Goal: Task Accomplishment & Management: Manage account settings

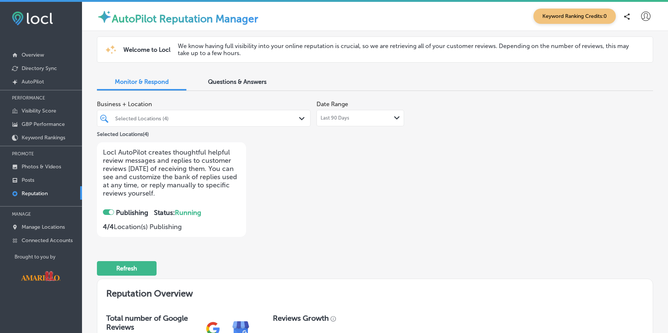
click at [135, 20] on label "AutoPilot Reputation Manager" at bounding box center [185, 19] width 147 height 12
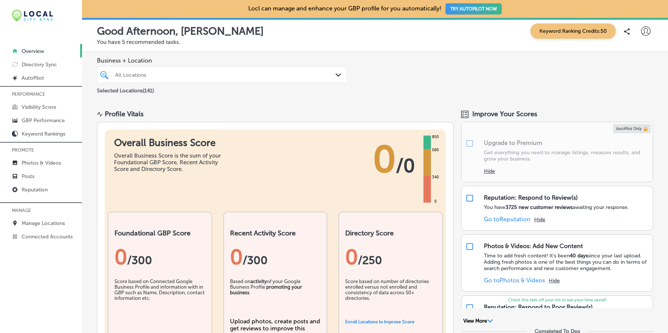
click at [648, 32] on icon at bounding box center [645, 30] width 9 height 9
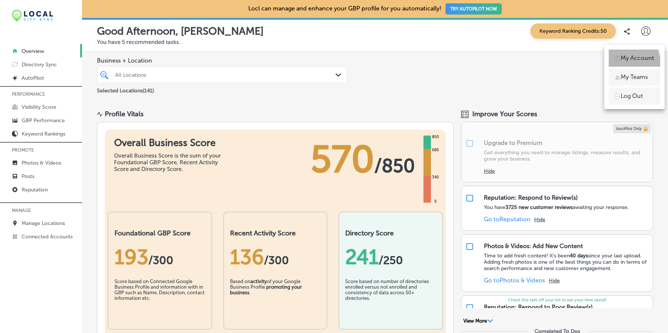
click at [624, 63] on li "My Account" at bounding box center [634, 58] width 51 height 17
select select "US"
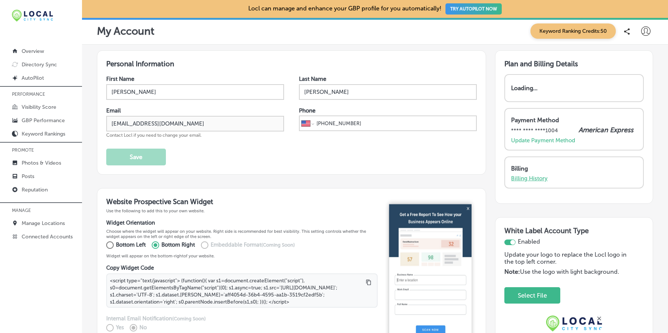
click at [520, 175] on p "Billing History" at bounding box center [529, 178] width 37 height 7
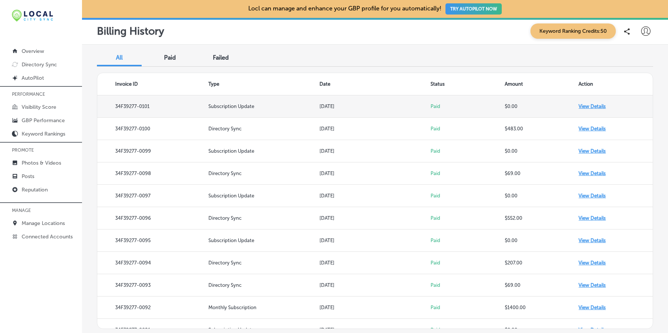
click at [583, 106] on td "View Details" at bounding box center [616, 106] width 74 height 22
click at [583, 109] on td "View Details" at bounding box center [616, 106] width 74 height 22
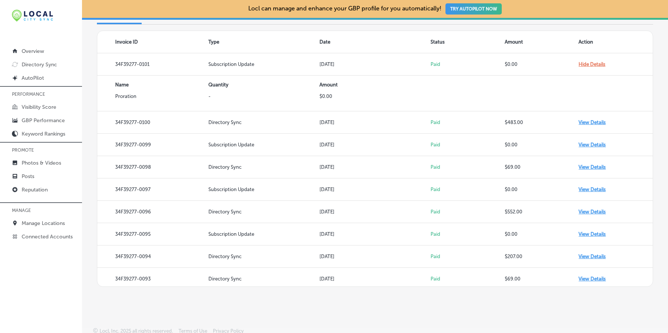
scroll to position [47, 0]
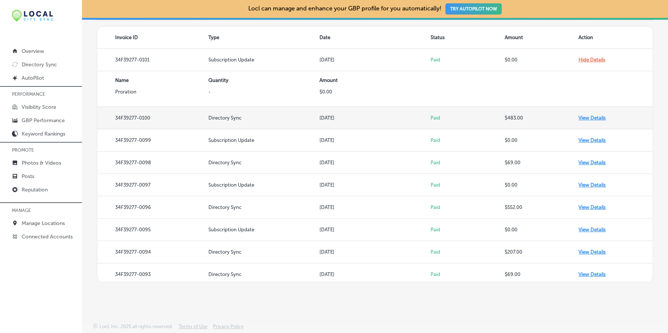
click at [398, 117] on td "Sep 03, 2025" at bounding box center [375, 118] width 111 height 22
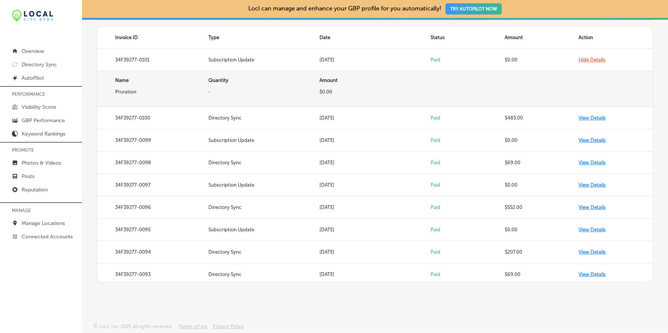
click at [559, 86] on th at bounding box center [597, 80] width 111 height 18
drag, startPoint x: 316, startPoint y: 90, endPoint x: 376, endPoint y: 94, distance: 60.2
click at [376, 94] on tr "Proration - $0.00" at bounding box center [375, 98] width 556 height 18
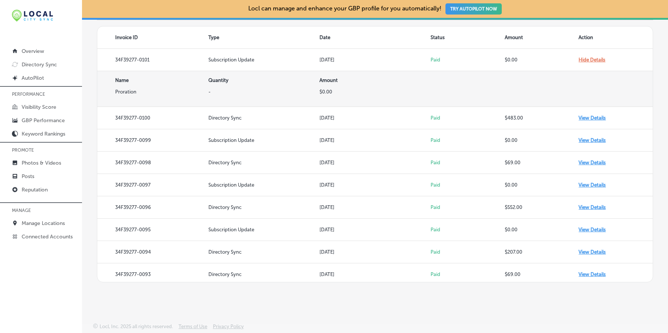
click at [486, 94] on td at bounding box center [486, 98] width 111 height 18
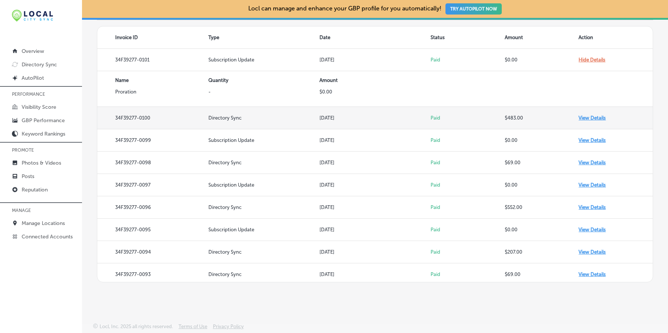
click at [594, 122] on td "View Details" at bounding box center [616, 118] width 74 height 22
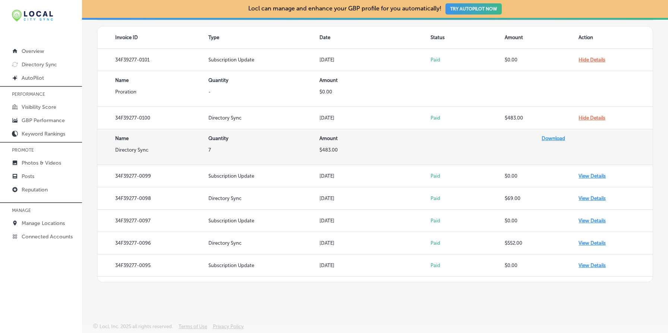
click at [551, 138] on link "Download" at bounding box center [553, 139] width 23 height 6
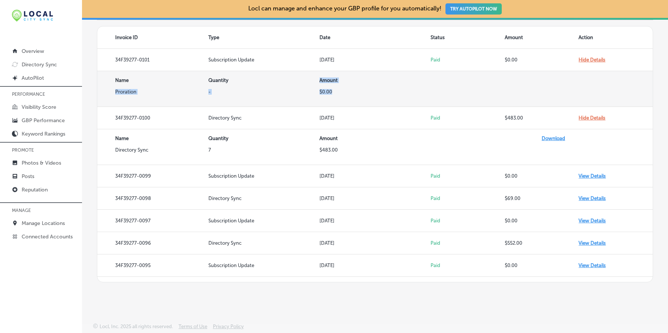
drag, startPoint x: 353, startPoint y: 95, endPoint x: 289, endPoint y: 86, distance: 64.8
click at [289, 86] on table "Name Quantity Amount Proration - $0.00" at bounding box center [375, 89] width 556 height 36
click at [373, 92] on td "$0.00" at bounding box center [375, 98] width 111 height 18
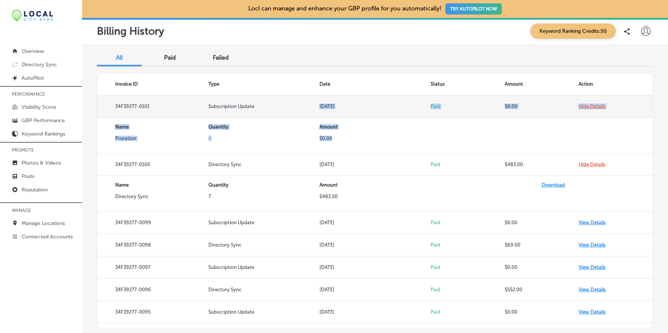
drag, startPoint x: 350, startPoint y: 139, endPoint x: 306, endPoint y: 114, distance: 50.6
click at [306, 114] on tbody "34F39277-0101 Subscription Update Sep 03, 2025 Paid $0.00 Hide Details Name Qua…" at bounding box center [375, 211] width 556 height 233
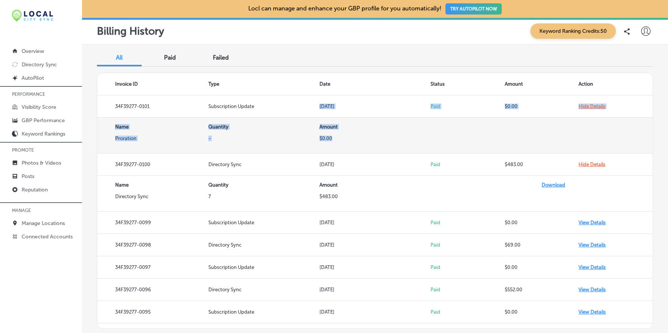
click at [374, 150] on td "$0.00" at bounding box center [375, 145] width 111 height 18
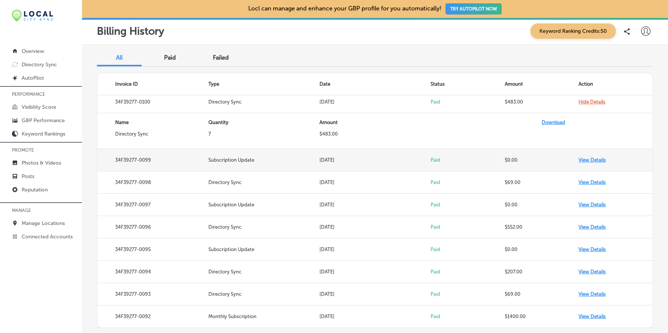
scroll to position [67, 0]
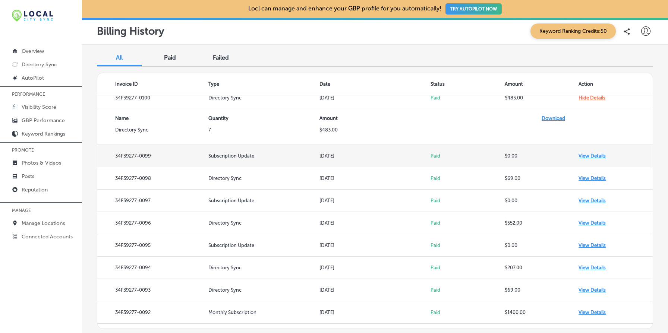
click at [468, 157] on td "Paid" at bounding box center [468, 156] width 74 height 22
click at [592, 156] on td "View Details" at bounding box center [616, 156] width 74 height 22
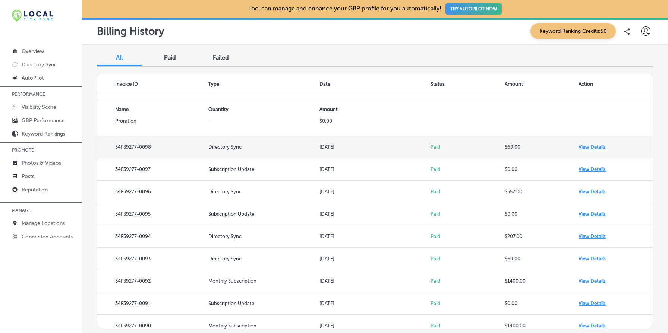
scroll to position [135, 0]
click at [594, 147] on td "View Details" at bounding box center [616, 146] width 74 height 22
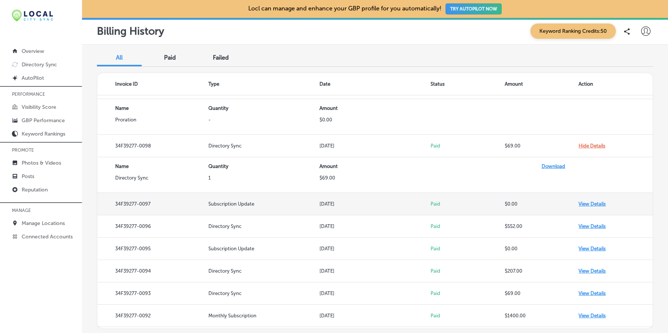
click at [589, 205] on td "View Details" at bounding box center [616, 204] width 74 height 22
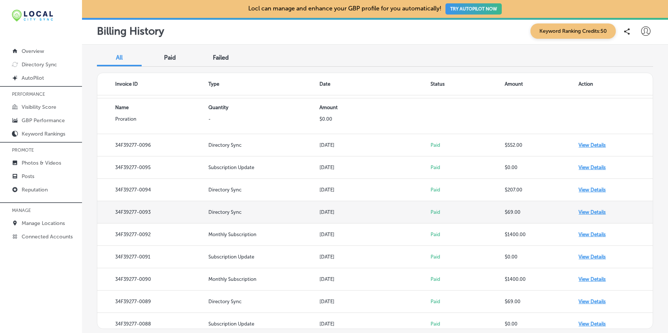
scroll to position [264, 0]
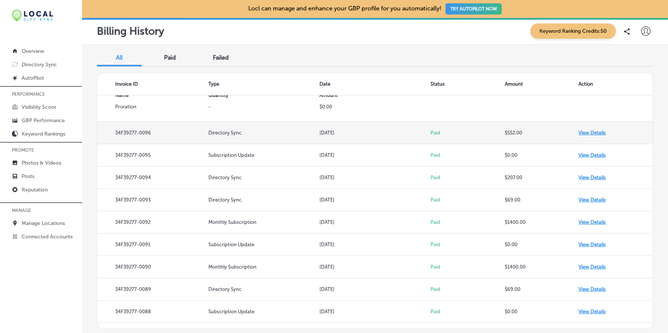
click at [591, 131] on td "View Details" at bounding box center [616, 133] width 74 height 22
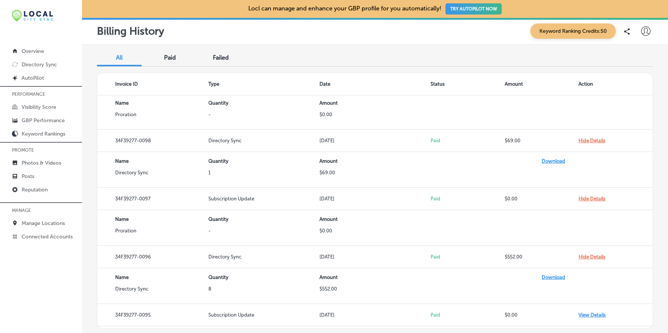
scroll to position [136, 0]
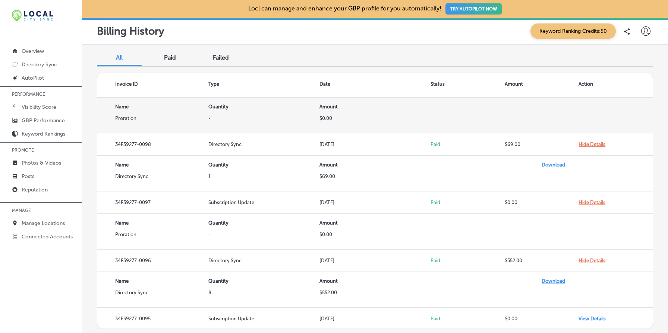
click at [121, 118] on td "Proration" at bounding box center [152, 125] width 111 height 18
click at [118, 105] on th "Name" at bounding box center [152, 107] width 111 height 18
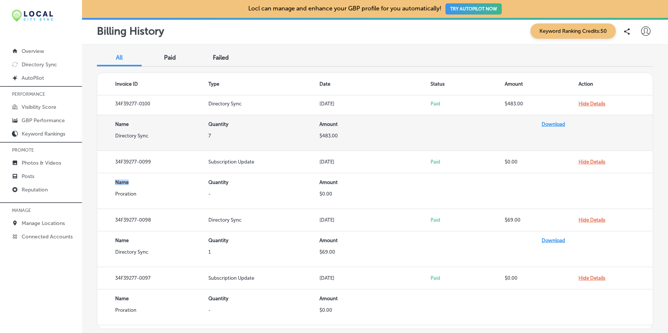
scroll to position [0, 0]
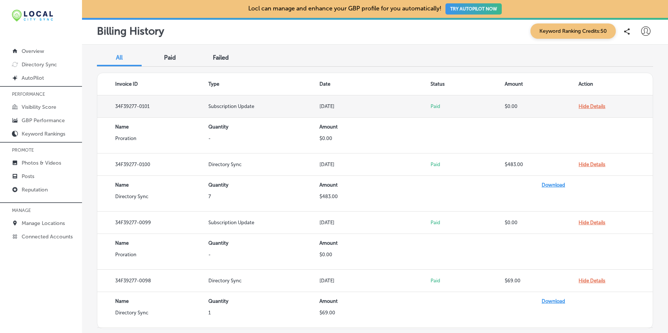
click at [236, 106] on td "Subscription Update" at bounding box center [263, 106] width 111 height 22
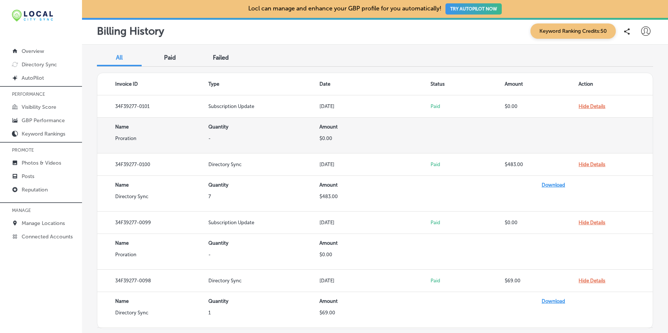
click at [120, 137] on td "Proration" at bounding box center [152, 145] width 111 height 18
click at [207, 138] on td "Proration" at bounding box center [152, 145] width 111 height 18
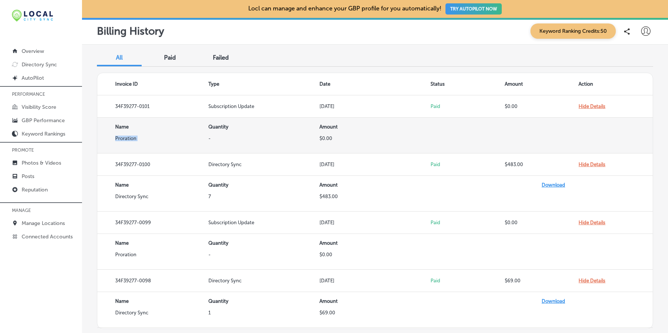
click at [207, 138] on td "Proration" at bounding box center [152, 145] width 111 height 18
click at [211, 138] on td "-" at bounding box center [263, 145] width 111 height 18
click at [216, 128] on th "Quantity" at bounding box center [263, 127] width 111 height 18
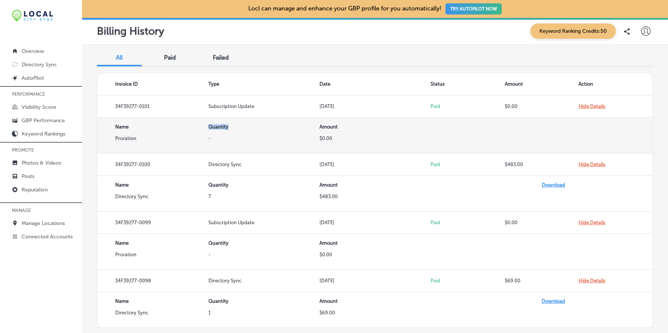
click at [216, 128] on th "Quantity" at bounding box center [263, 127] width 111 height 18
click at [208, 128] on th "Quantity" at bounding box center [263, 127] width 111 height 18
click at [209, 141] on td "-" at bounding box center [263, 145] width 111 height 18
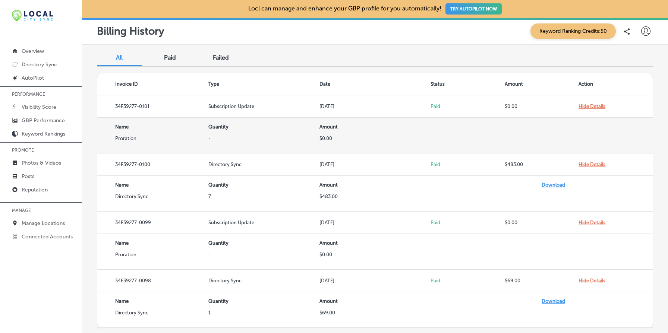
click at [324, 125] on th "Amount" at bounding box center [375, 127] width 111 height 18
click at [216, 130] on th "Quantity" at bounding box center [263, 127] width 111 height 18
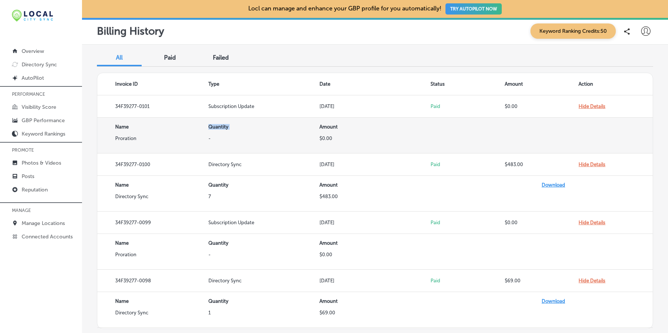
click at [216, 130] on th "Quantity" at bounding box center [263, 127] width 111 height 18
click at [219, 139] on td "-" at bounding box center [263, 145] width 111 height 18
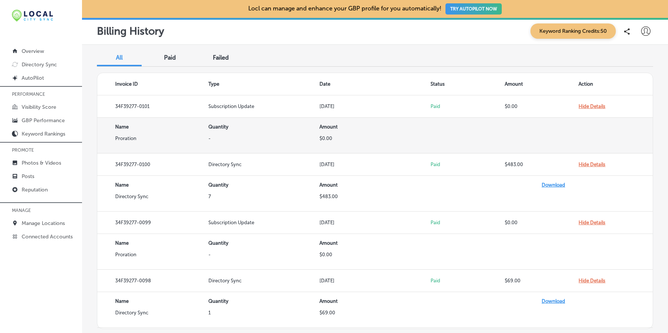
click at [219, 139] on td "-" at bounding box center [263, 145] width 111 height 18
click at [326, 136] on td "$0.00" at bounding box center [375, 145] width 111 height 18
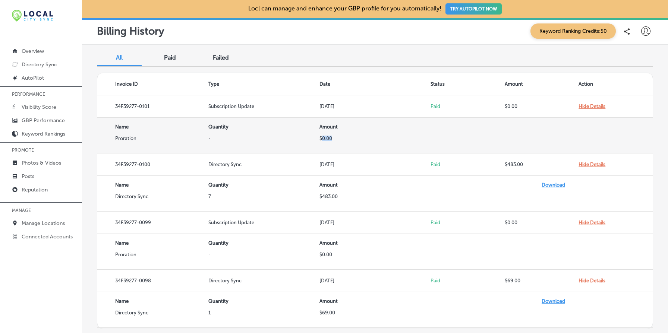
click at [326, 136] on td "$0.00" at bounding box center [375, 145] width 111 height 18
click at [130, 139] on td "Proration" at bounding box center [152, 145] width 111 height 18
click at [153, 137] on td "Proration" at bounding box center [152, 145] width 111 height 18
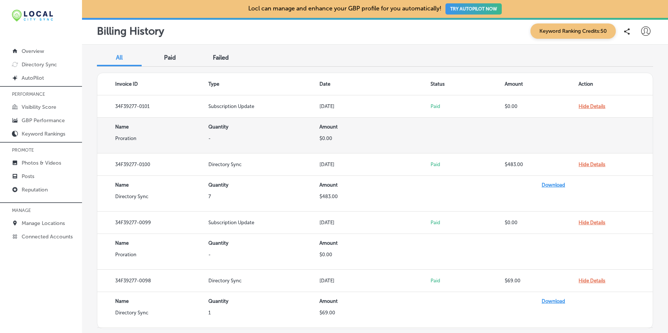
click at [153, 137] on td "Proration" at bounding box center [152, 145] width 111 height 18
click at [123, 138] on td "Proration" at bounding box center [152, 145] width 111 height 18
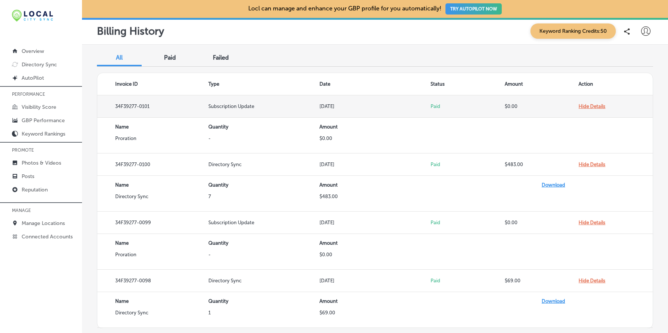
click at [269, 107] on td "Subscription Update" at bounding box center [263, 106] width 111 height 22
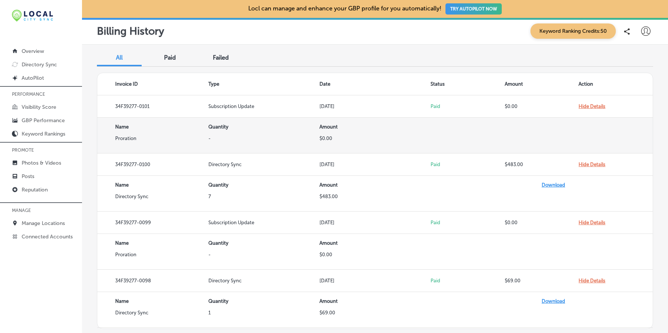
click at [116, 136] on td "Proration" at bounding box center [152, 145] width 111 height 18
click at [409, 146] on td "$0.00" at bounding box center [375, 145] width 111 height 18
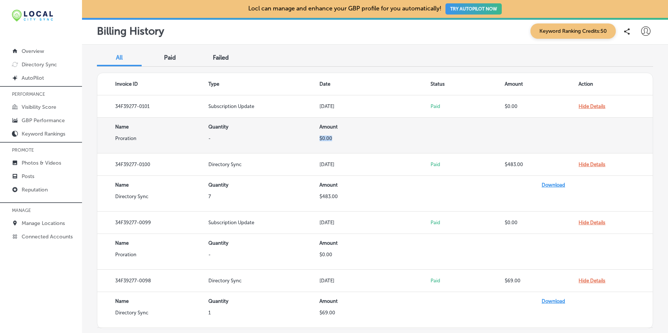
click at [409, 146] on td "$0.00" at bounding box center [375, 145] width 111 height 18
click at [404, 139] on td "$0.00" at bounding box center [375, 145] width 111 height 18
click at [126, 139] on td "Proration" at bounding box center [152, 145] width 111 height 18
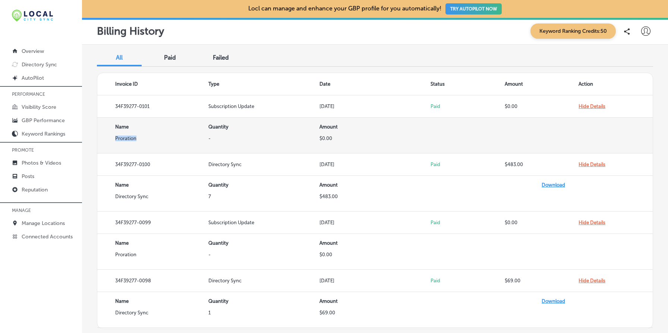
click at [126, 139] on td "Proration" at bounding box center [152, 145] width 111 height 18
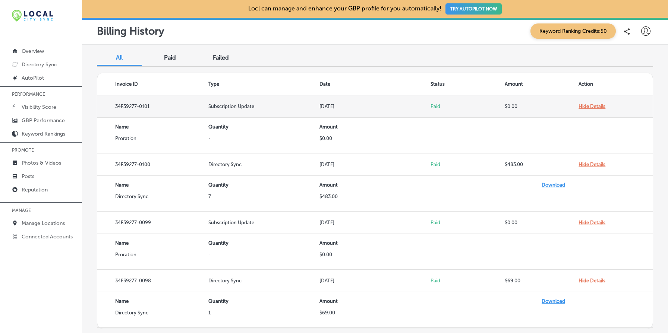
click at [600, 108] on td "Hide Details" at bounding box center [616, 106] width 74 height 22
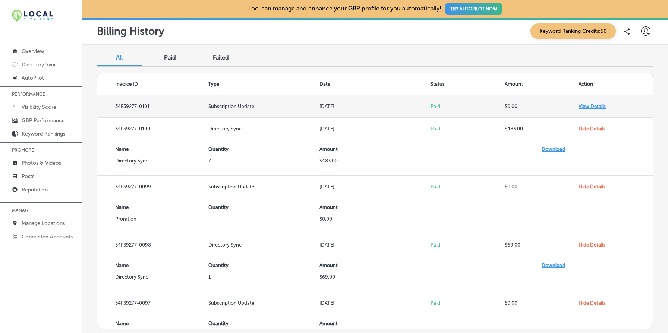
click at [600, 108] on td "View Details" at bounding box center [616, 106] width 74 height 22
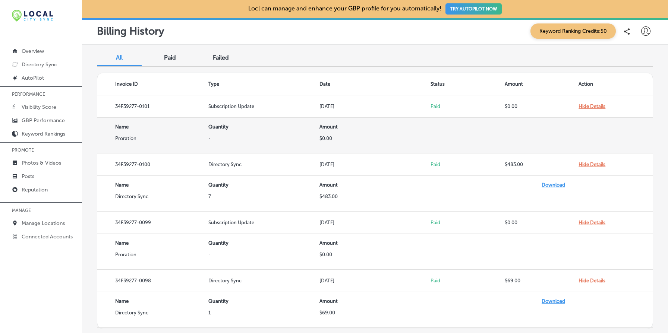
click at [213, 128] on th "Quantity" at bounding box center [263, 127] width 111 height 18
click at [330, 139] on td "$0.00" at bounding box center [375, 145] width 111 height 18
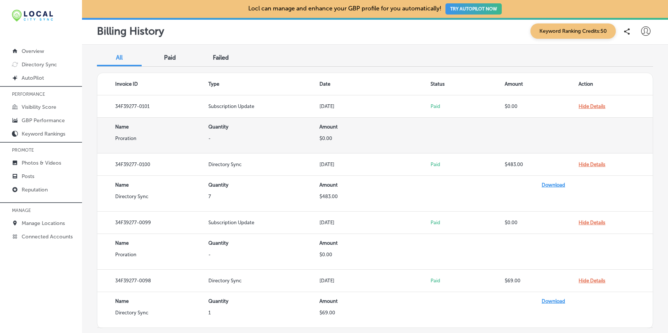
click at [329, 123] on th "Amount" at bounding box center [375, 127] width 111 height 18
click at [342, 139] on td "$0.00" at bounding box center [375, 145] width 111 height 18
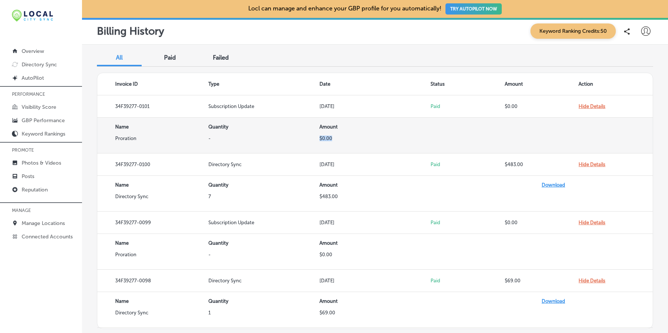
click at [342, 139] on td "$0.00" at bounding box center [375, 145] width 111 height 18
click at [326, 129] on th "Amount" at bounding box center [375, 127] width 111 height 18
click at [329, 137] on td "$0.00" at bounding box center [375, 145] width 111 height 18
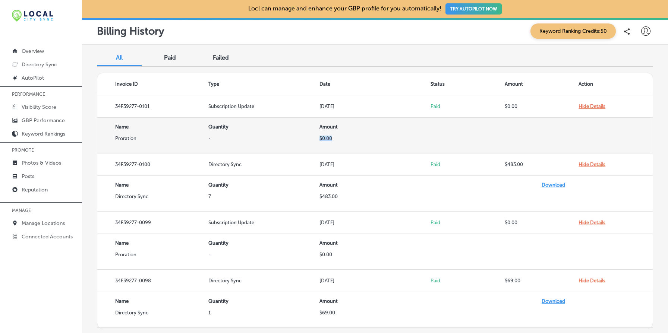
click at [329, 137] on td "$0.00" at bounding box center [375, 145] width 111 height 18
click at [362, 143] on td "$0.00" at bounding box center [375, 145] width 111 height 18
click at [367, 132] on th "Amount" at bounding box center [375, 127] width 111 height 18
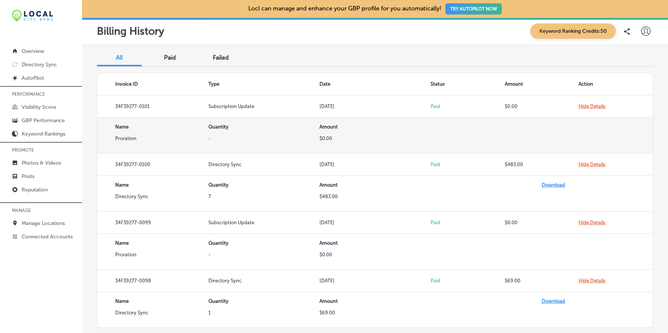
click at [317, 129] on th "Quantity" at bounding box center [263, 127] width 111 height 18
click at [332, 128] on th "Amount" at bounding box center [375, 127] width 111 height 18
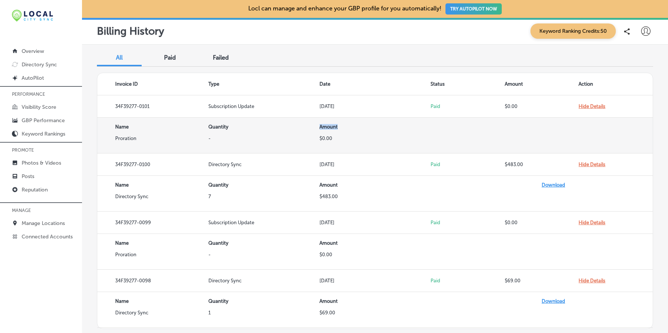
click at [332, 128] on th "Amount" at bounding box center [375, 127] width 111 height 18
click at [336, 138] on td "$0.00" at bounding box center [375, 145] width 111 height 18
click at [323, 126] on th "Amount" at bounding box center [375, 127] width 111 height 18
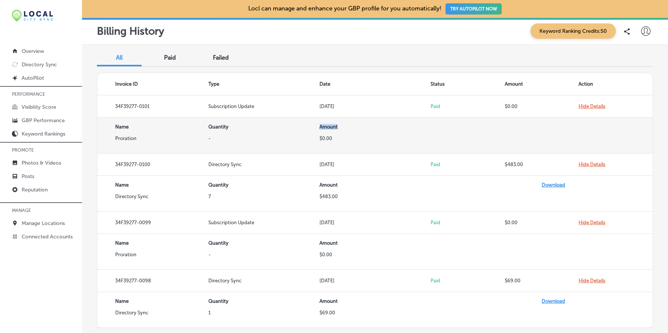
click at [323, 126] on th "Amount" at bounding box center [375, 127] width 111 height 18
click at [331, 141] on td "$0.00" at bounding box center [375, 145] width 111 height 18
click at [320, 127] on th "Amount" at bounding box center [375, 127] width 111 height 18
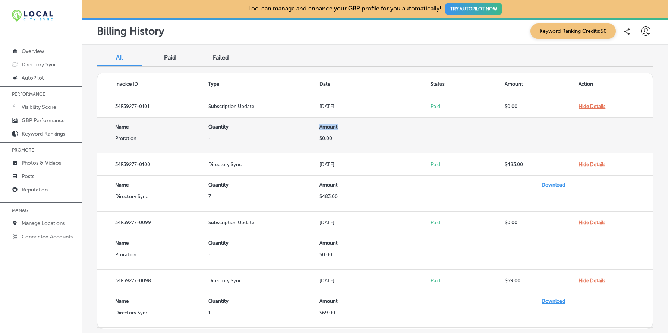
click at [320, 127] on th "Amount" at bounding box center [375, 127] width 111 height 18
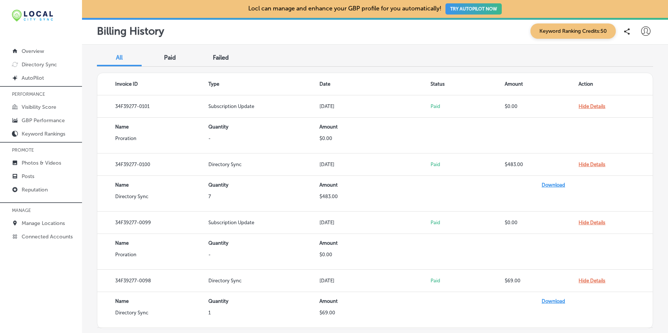
click at [324, 68] on div "Invoice ID Type Date Status Amount Action 34F39277-0101 Subscription Update Sep…" at bounding box center [375, 198] width 556 height 263
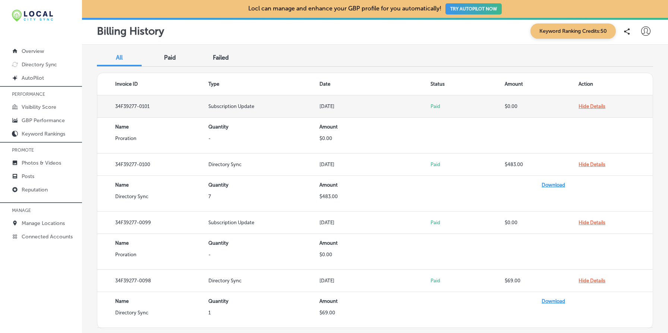
click at [598, 106] on td "Hide Details" at bounding box center [616, 106] width 74 height 22
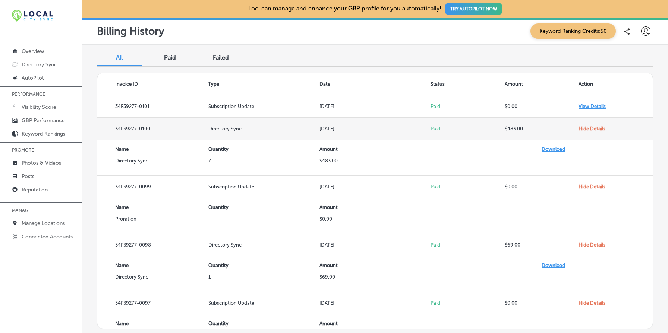
click at [600, 130] on td "Hide Details" at bounding box center [616, 129] width 74 height 22
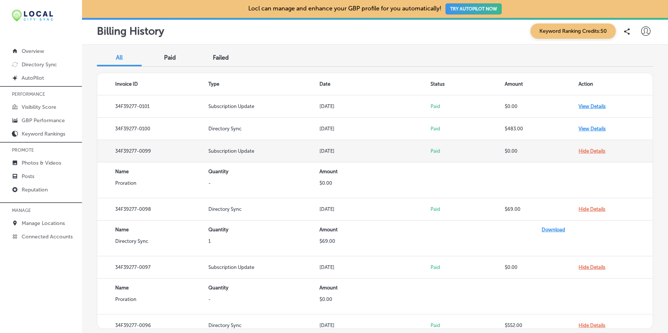
click at [597, 153] on td "Hide Details" at bounding box center [616, 151] width 74 height 22
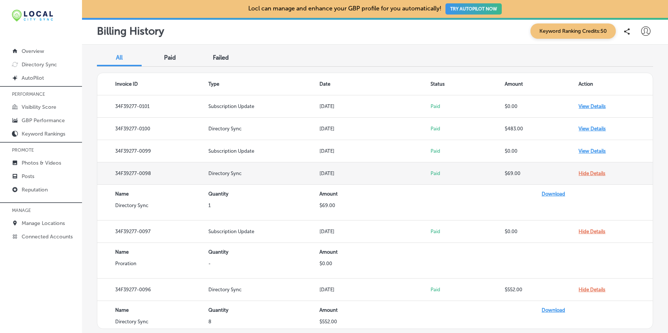
click at [595, 175] on td "Hide Details" at bounding box center [616, 174] width 74 height 22
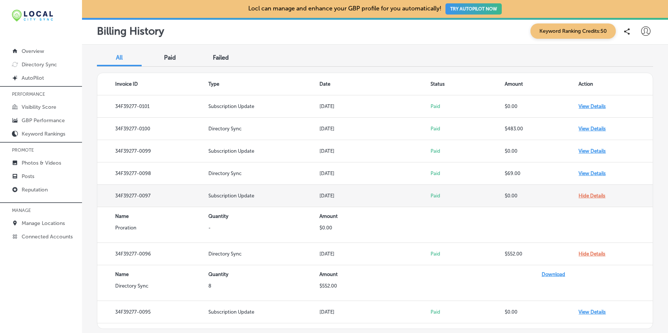
click at [598, 196] on td "Hide Details" at bounding box center [616, 196] width 74 height 22
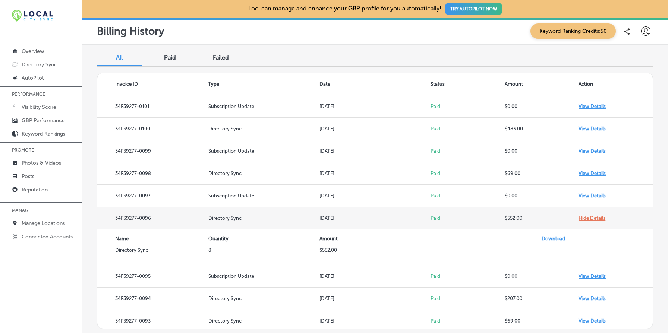
click at [599, 214] on td "Hide Details" at bounding box center [616, 218] width 74 height 22
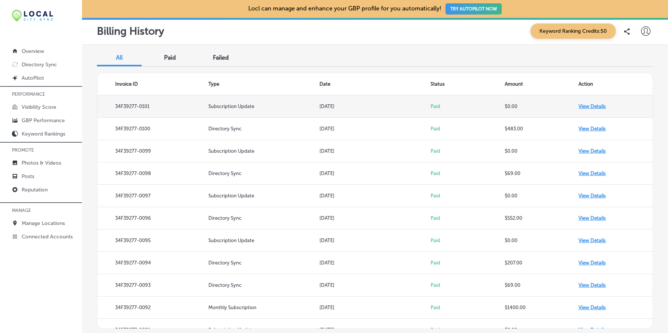
click at [426, 107] on td "Sep 03, 2025" at bounding box center [375, 106] width 111 height 22
click at [434, 107] on td "Paid" at bounding box center [468, 106] width 74 height 22
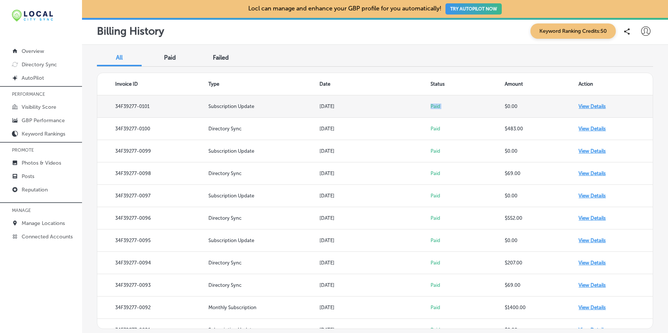
click at [459, 105] on td "Paid" at bounding box center [468, 106] width 74 height 22
click at [220, 107] on td "Subscription Update" at bounding box center [263, 106] width 111 height 22
click at [517, 104] on td "$0.00" at bounding box center [542, 106] width 74 height 22
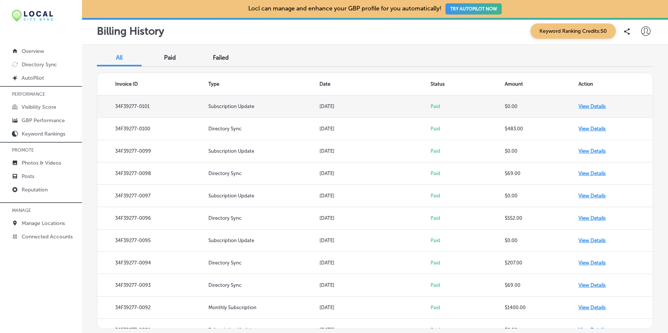
click at [517, 104] on td "$0.00" at bounding box center [542, 106] width 74 height 22
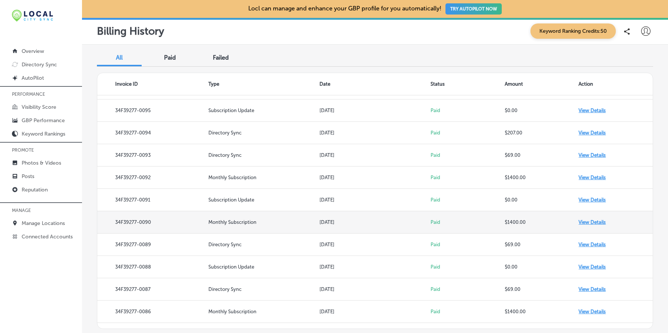
scroll to position [193, 0]
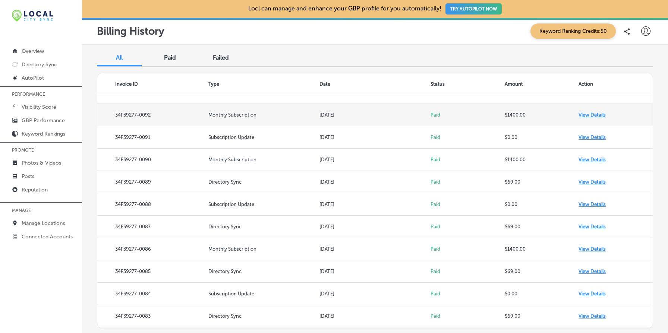
click at [280, 116] on td "Monthly Subscription" at bounding box center [263, 115] width 111 height 22
click at [337, 115] on td "[DATE]" at bounding box center [375, 115] width 111 height 22
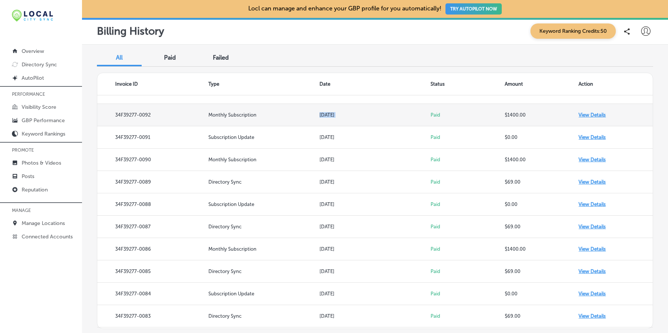
click at [337, 115] on td "[DATE]" at bounding box center [375, 115] width 111 height 22
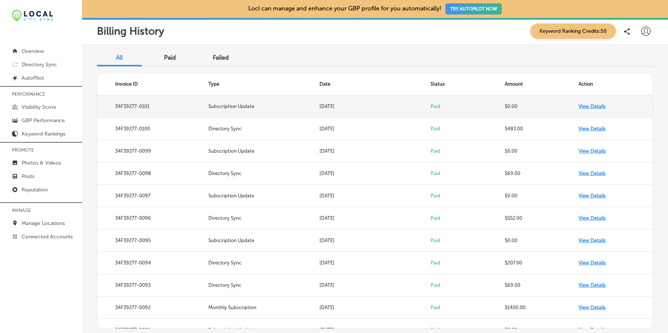
click at [344, 107] on td "Sep 03, 2025" at bounding box center [375, 106] width 111 height 22
click at [511, 105] on td "$0.00" at bounding box center [542, 106] width 74 height 22
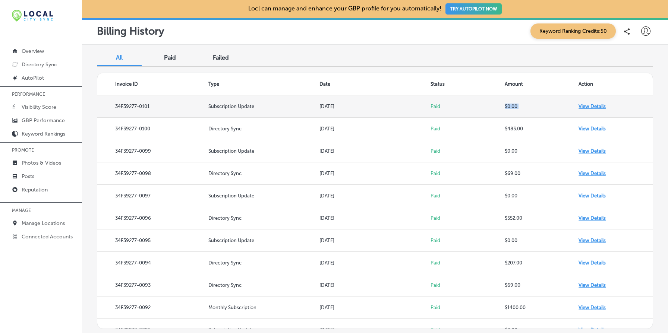
click at [511, 105] on td "$0.00" at bounding box center [542, 106] width 74 height 22
click at [229, 108] on td "Subscription Update" at bounding box center [263, 106] width 111 height 22
click at [245, 105] on td "Subscription Update" at bounding box center [263, 106] width 111 height 22
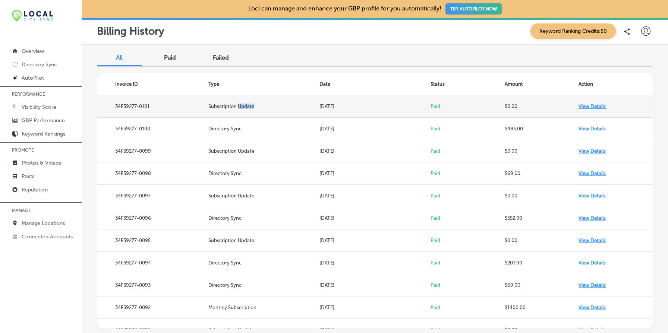
click at [245, 105] on td "Subscription Update" at bounding box center [263, 106] width 111 height 22
click at [434, 104] on td "Paid" at bounding box center [468, 106] width 74 height 22
click at [511, 107] on td "$0.00" at bounding box center [542, 106] width 74 height 22
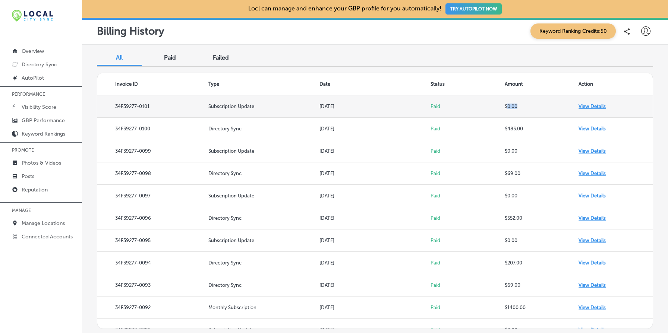
click at [511, 107] on td "$0.00" at bounding box center [542, 106] width 74 height 22
click at [534, 109] on td "$0.00" at bounding box center [542, 106] width 74 height 22
click at [587, 104] on td "View Details" at bounding box center [616, 106] width 74 height 22
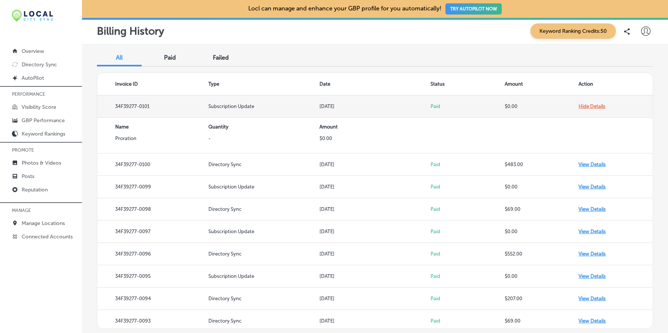
click at [223, 108] on td "Subscription Update" at bounding box center [263, 106] width 111 height 22
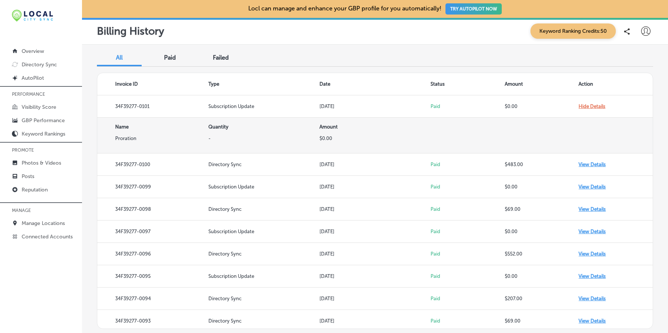
click at [210, 130] on th "Quantity" at bounding box center [263, 127] width 111 height 18
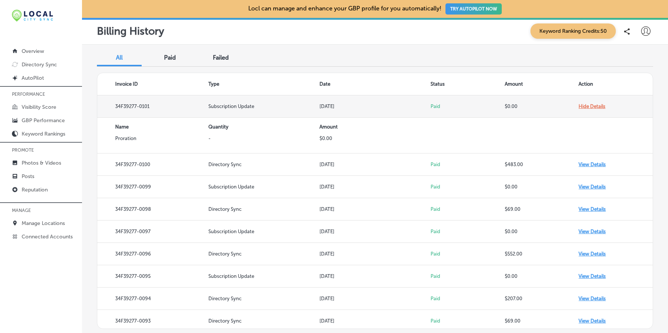
click at [382, 106] on td "Sep 03, 2025" at bounding box center [375, 106] width 111 height 22
click at [231, 108] on td "Subscription Update" at bounding box center [263, 106] width 111 height 22
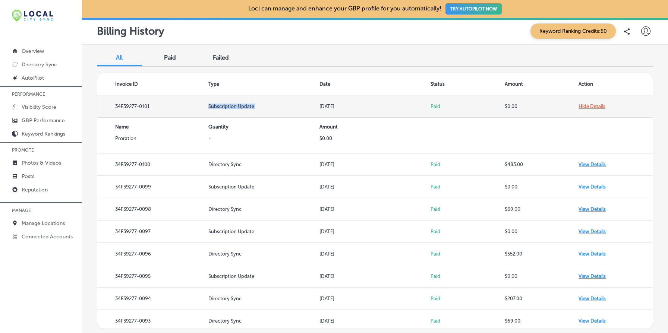
click at [231, 108] on td "Subscription Update" at bounding box center [263, 106] width 111 height 22
click at [278, 106] on td "Subscription Update" at bounding box center [263, 106] width 111 height 22
click at [596, 106] on td "Hide Details" at bounding box center [616, 106] width 74 height 22
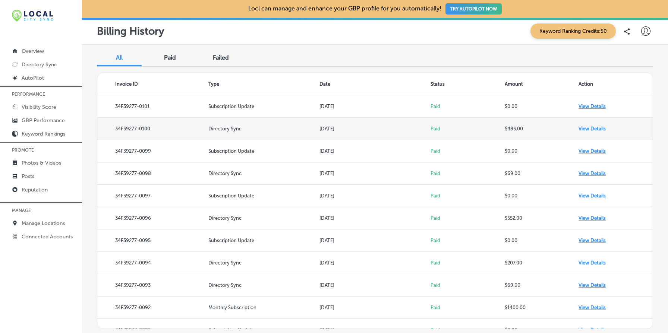
click at [597, 128] on td "View Details" at bounding box center [616, 129] width 74 height 22
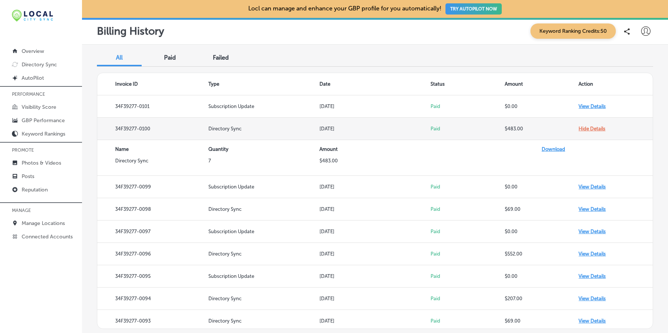
click at [597, 128] on td "Hide Details" at bounding box center [616, 129] width 74 height 22
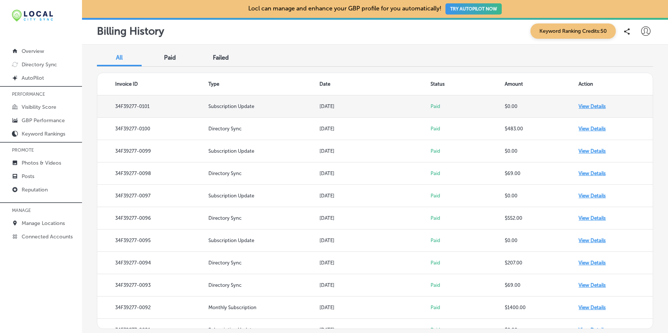
click at [599, 108] on td "View Details" at bounding box center [616, 106] width 74 height 22
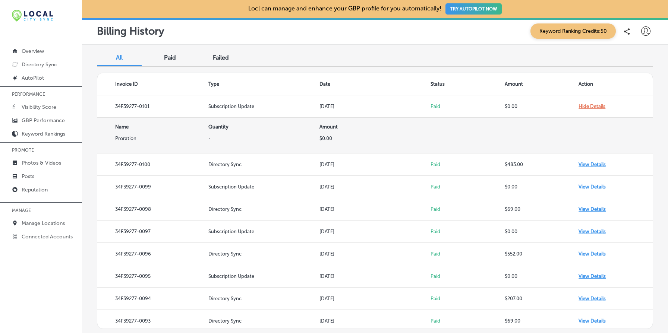
click at [317, 138] on td "-" at bounding box center [263, 145] width 111 height 18
click at [367, 138] on td "$0.00" at bounding box center [375, 145] width 111 height 18
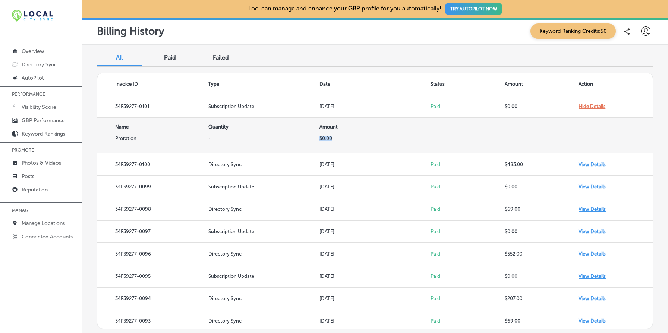
click at [367, 138] on td "$0.00" at bounding box center [375, 145] width 111 height 18
click at [323, 127] on th "Amount" at bounding box center [375, 127] width 111 height 18
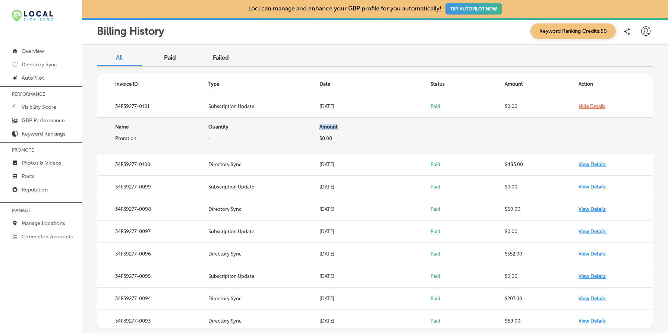
click at [323, 127] on th "Amount" at bounding box center [375, 127] width 111 height 18
click at [352, 137] on td "$0.00" at bounding box center [375, 145] width 111 height 18
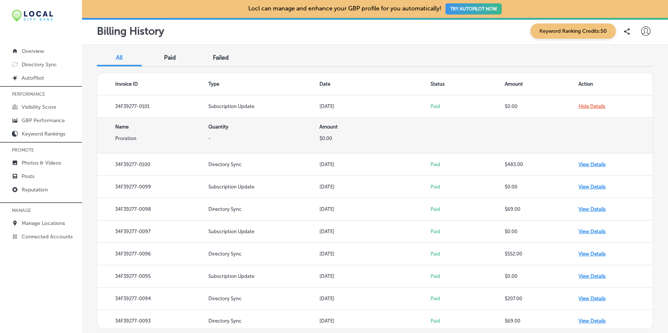
click at [352, 137] on td "$0.00" at bounding box center [375, 145] width 111 height 18
drag, startPoint x: 320, startPoint y: 126, endPoint x: 344, endPoint y: 148, distance: 32.0
click at [344, 148] on table "Name Quantity Amount Proration - $0.00" at bounding box center [375, 136] width 556 height 36
click at [381, 142] on td "$0.00" at bounding box center [375, 145] width 111 height 18
click at [320, 126] on th "Amount" at bounding box center [375, 127] width 111 height 18
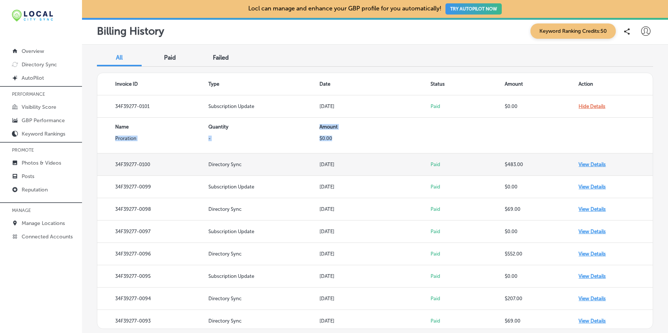
drag, startPoint x: 320, startPoint y: 126, endPoint x: 362, endPoint y: 156, distance: 51.6
click at [362, 156] on tbody "34F39277-0101 Subscription Update Sep 03, 2025 Paid $0.00 Hide Details Name Qua…" at bounding box center [375, 211] width 556 height 233
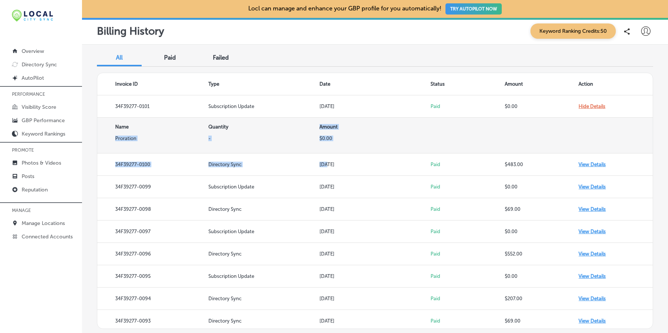
click at [376, 142] on td "$0.00" at bounding box center [375, 145] width 111 height 18
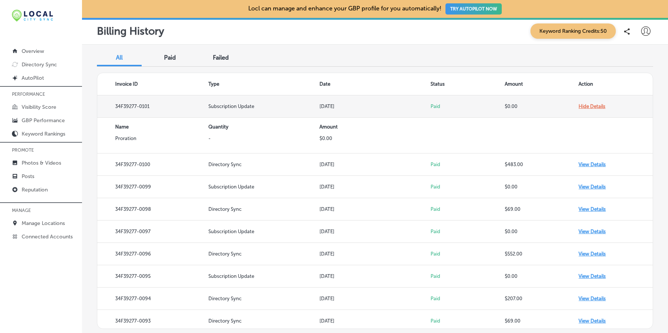
click at [589, 105] on td "Hide Details" at bounding box center [616, 106] width 74 height 22
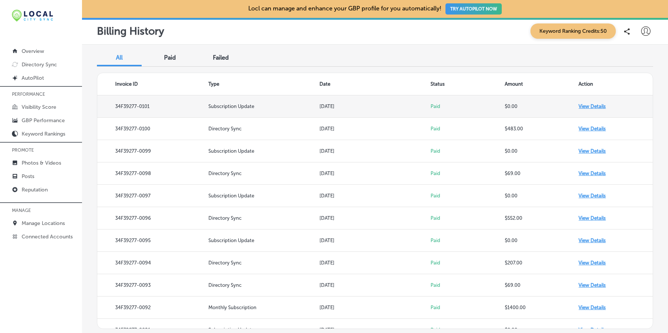
click at [589, 105] on td "View Details" at bounding box center [616, 106] width 74 height 22
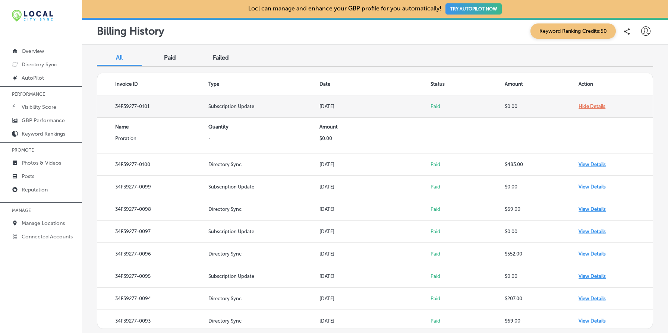
click at [589, 105] on td "Hide Details" at bounding box center [616, 106] width 74 height 22
